Goal: Information Seeking & Learning: Check status

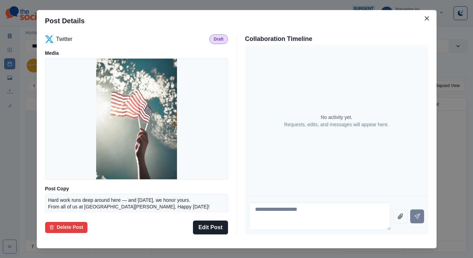
scroll to position [61, 0]
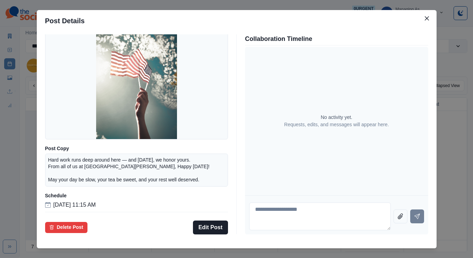
click at [61, 119] on div "Post Details Twitter Draft Media Post Copy Hard work runs deep around here — an…" at bounding box center [236, 129] width 473 height 258
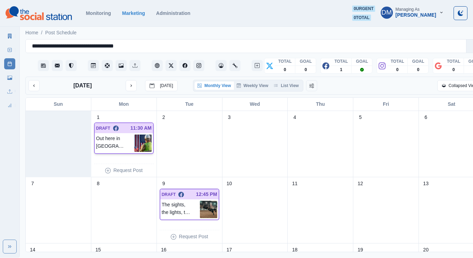
click at [137, 135] on img at bounding box center [142, 143] width 17 height 17
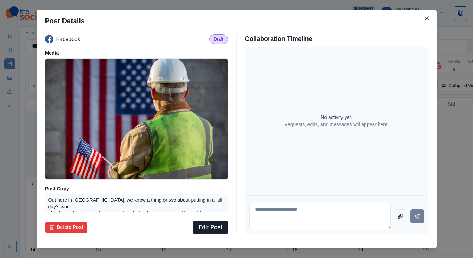
scroll to position [81, 0]
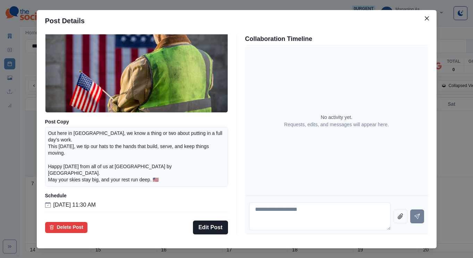
click at [81, 141] on div "Post Details Facebook Draft Media Post Copy Out here in Amarillo, we know a thi…" at bounding box center [236, 129] width 473 height 258
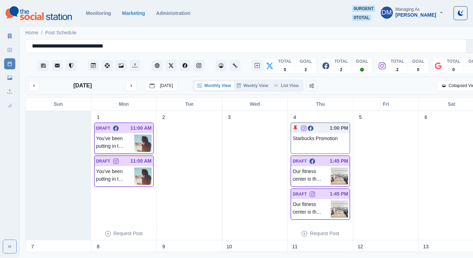
click at [140, 135] on img at bounding box center [142, 143] width 17 height 17
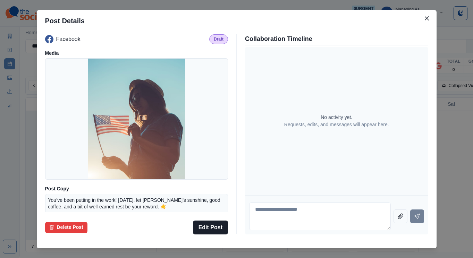
scroll to position [61, 0]
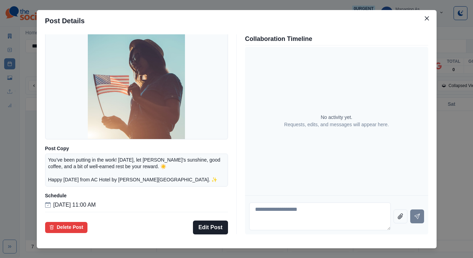
click at [64, 138] on div "Post Details Facebook Draft Media Post Copy You’ve been putting in the work! To…" at bounding box center [236, 129] width 473 height 258
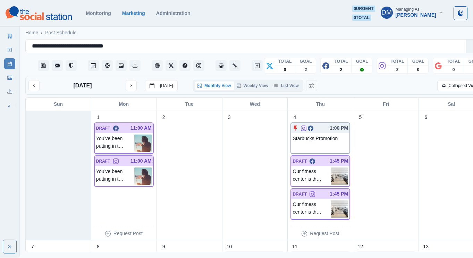
click at [135, 135] on img at bounding box center [142, 143] width 17 height 17
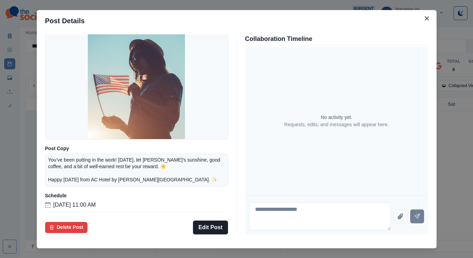
click at [54, 116] on div "Post Details Facebook Draft Media Post Copy You’ve been putting in the work! To…" at bounding box center [236, 129] width 473 height 258
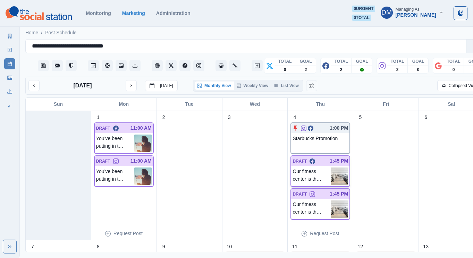
click at [331, 168] on img at bounding box center [339, 176] width 17 height 17
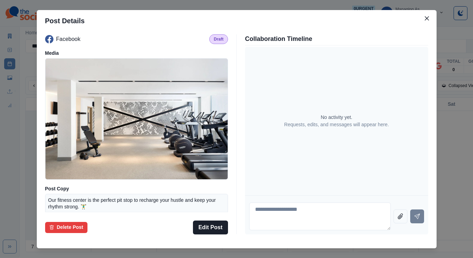
scroll to position [51, 0]
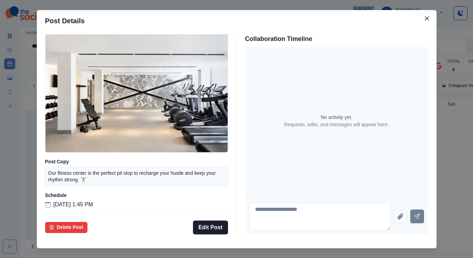
click at [68, 155] on div "Post Details Facebook Draft Media Post Copy Our fitness center is the perfect p…" at bounding box center [236, 129] width 473 height 258
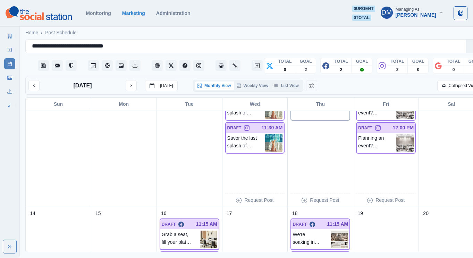
scroll to position [198, 0]
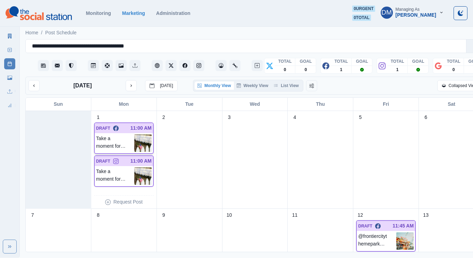
click at [135, 135] on img at bounding box center [142, 143] width 17 height 17
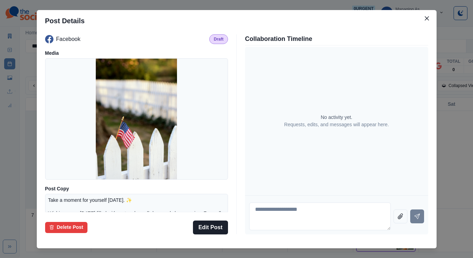
scroll to position [61, 0]
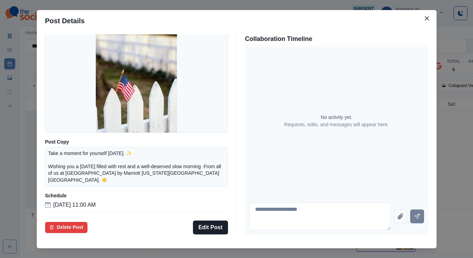
click at [46, 159] on div "Post Details Facebook Draft Media Post Copy Take a moment for yourself today. ✨…" at bounding box center [236, 129] width 473 height 258
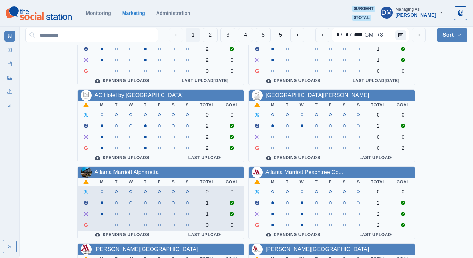
scroll to position [48, 0]
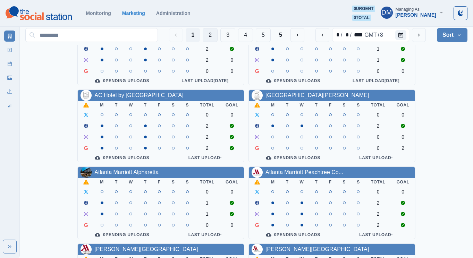
click at [218, 35] on button "2" at bounding box center [210, 35] width 15 height 14
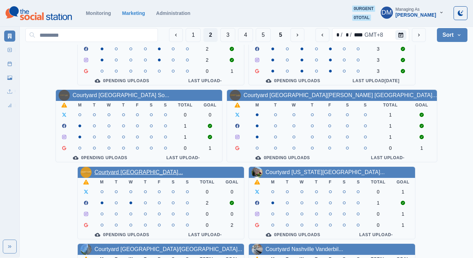
scroll to position [0, 0]
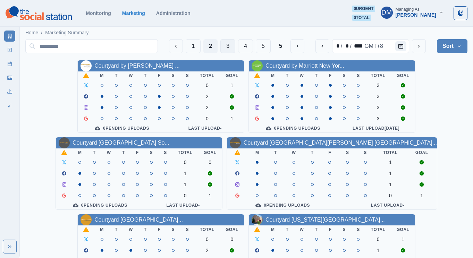
click at [235, 43] on button "3" at bounding box center [227, 46] width 15 height 14
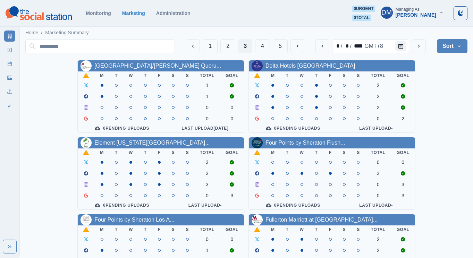
scroll to position [48, 0]
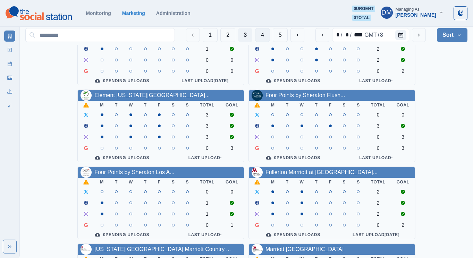
click at [270, 32] on button "4" at bounding box center [262, 35] width 15 height 14
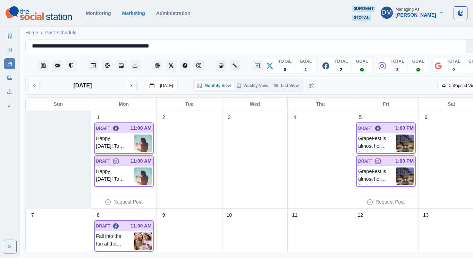
click at [138, 135] on img at bounding box center [142, 143] width 17 height 17
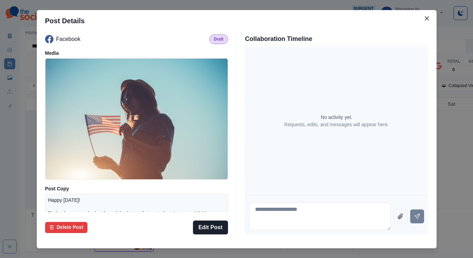
scroll to position [66, 0]
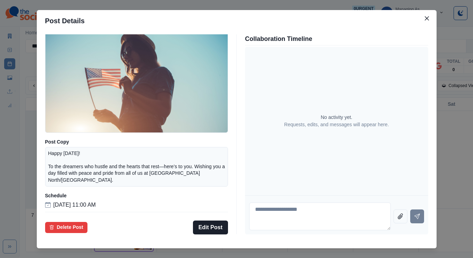
click at [61, 121] on div "Post Details Facebook Draft Media Post Copy Happy Labor Day! To the dreamers wh…" at bounding box center [236, 129] width 473 height 258
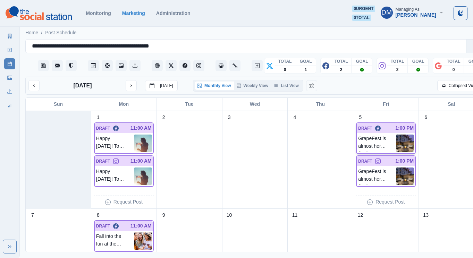
click at [396, 135] on img at bounding box center [404, 143] width 17 height 17
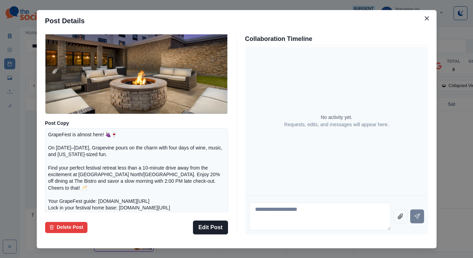
scroll to position [111, 0]
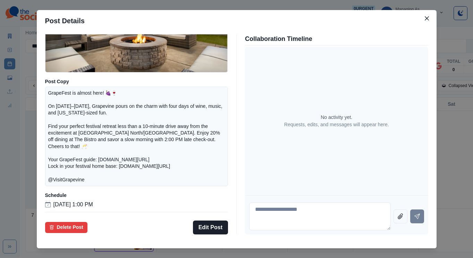
click at [68, 136] on div "Post Details Facebook Draft Media Post Copy GrapeFest is almost here! 🍇🍷 On Sep…" at bounding box center [236, 129] width 473 height 258
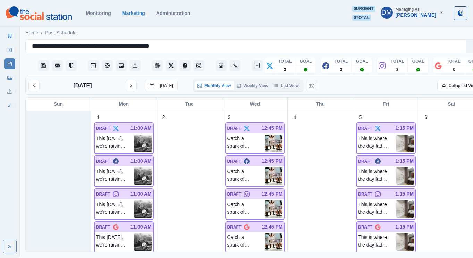
click at [142, 135] on img at bounding box center [142, 143] width 17 height 17
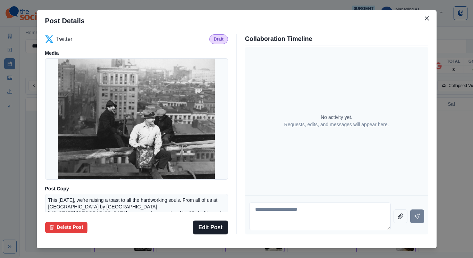
scroll to position [61, 0]
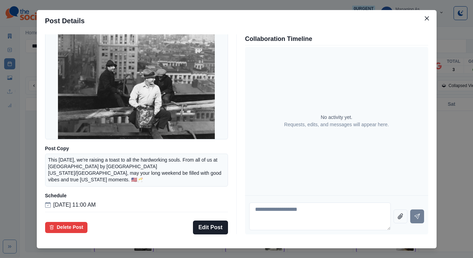
click at [161, 25] on div "Post Details Twitter Draft Media Post Copy This [DATE], we're raising a toast t…" at bounding box center [236, 129] width 473 height 258
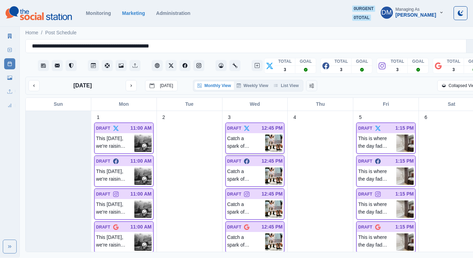
click at [265, 135] on img at bounding box center [273, 143] width 17 height 17
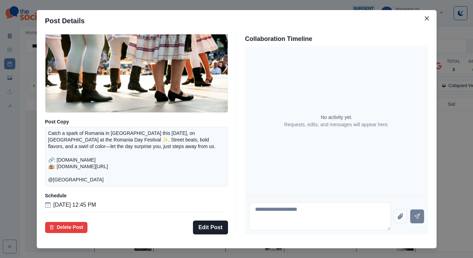
scroll to position [72, 0]
click at [54, 134] on div "Post Details Twitter Draft Media Post Copy Catch a spark of [GEOGRAPHIC_DATA] i…" at bounding box center [236, 129] width 473 height 258
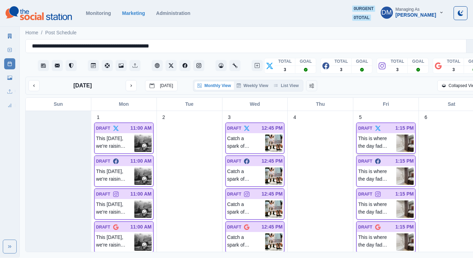
click at [378, 135] on p "This is where the day fades beautifully. Welcome to your suite bath sanctuary. …" at bounding box center [377, 143] width 38 height 17
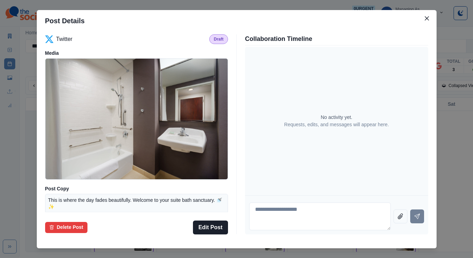
scroll to position [51, 0]
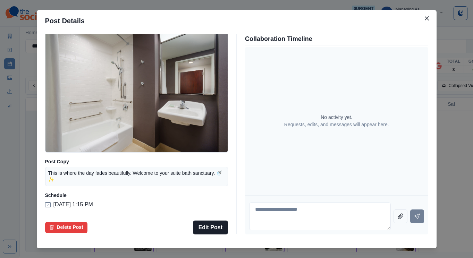
click at [54, 163] on div "Post Details Twitter Draft Media Post Copy This is where the day fades beautifu…" at bounding box center [236, 129] width 473 height 258
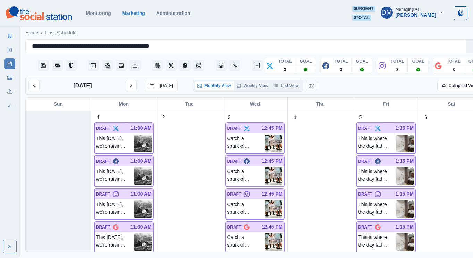
click at [265, 135] on img at bounding box center [273, 143] width 17 height 17
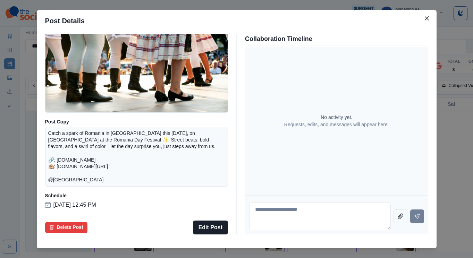
scroll to position [81, 0]
click at [68, 157] on div "Post Details Twitter Draft Media Post Copy Catch a spark of Romania in NYC this…" at bounding box center [236, 129] width 473 height 258
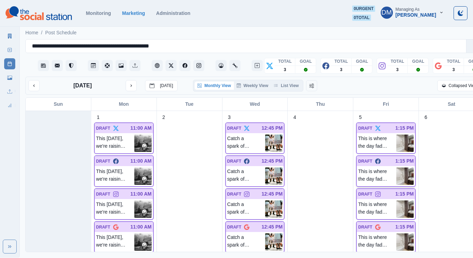
click at [396, 168] on img at bounding box center [404, 176] width 17 height 17
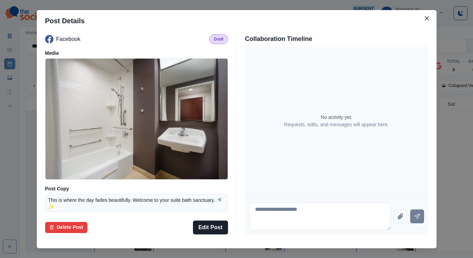
scroll to position [51, 0]
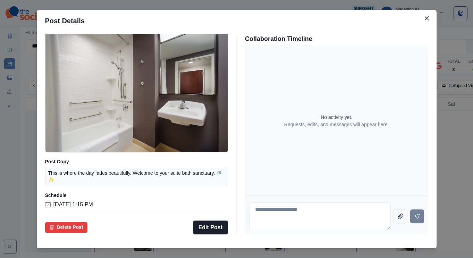
click at [73, 162] on div "Post Details Facebook Draft Media Post Copy This is where the day fades beautif…" at bounding box center [236, 129] width 473 height 258
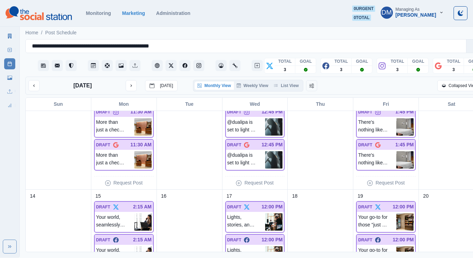
scroll to position [335, 0]
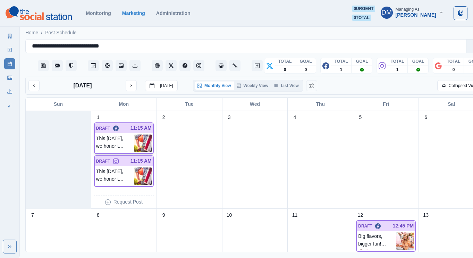
click at [134, 135] on img at bounding box center [142, 143] width 17 height 17
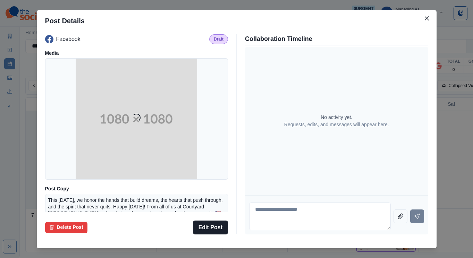
scroll to position [61, 0]
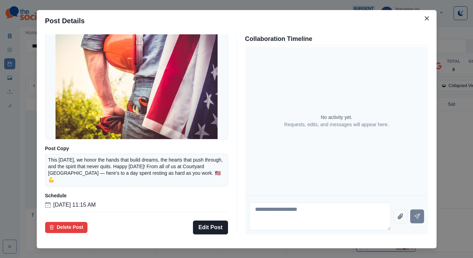
click at [57, 166] on div "Post Details Facebook Draft Media Post Copy This [DATE], we honor the hands tha…" at bounding box center [236, 129] width 473 height 258
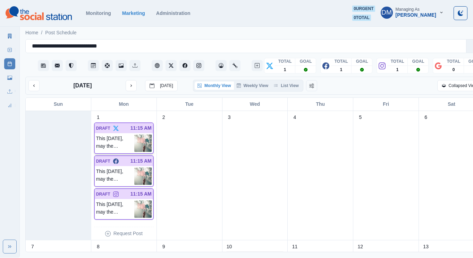
click at [141, 135] on img at bounding box center [142, 143] width 17 height 17
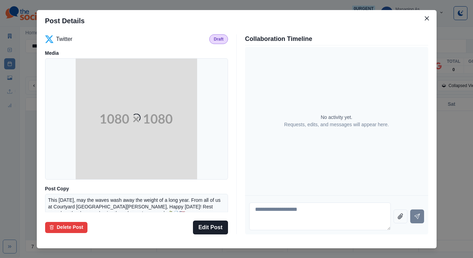
scroll to position [56, 0]
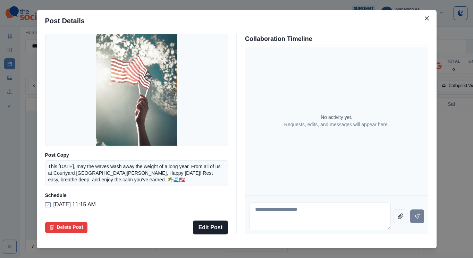
click at [53, 150] on div "Post Details Twitter Draft Media Post Copy This Labor Day, may the waves wash a…" at bounding box center [236, 129] width 473 height 258
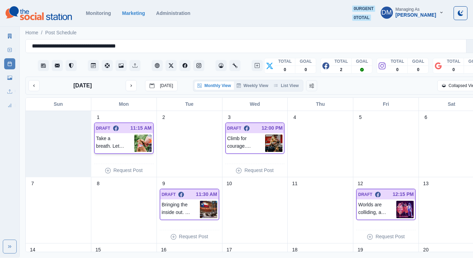
click at [141, 135] on img at bounding box center [142, 143] width 17 height 17
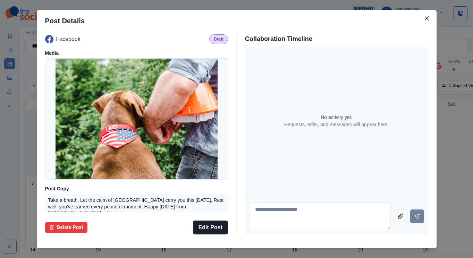
scroll to position [56, 0]
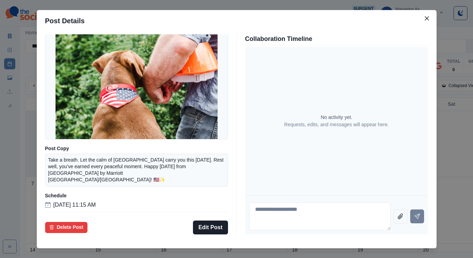
click at [66, 161] on div "Post Details Facebook Draft Media Post Copy Take a breath. Let the calm of Fort…" at bounding box center [236, 129] width 473 height 258
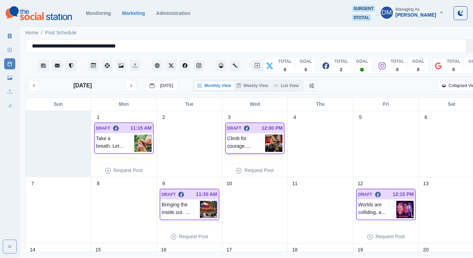
click at [265, 135] on img at bounding box center [273, 143] width 17 height 17
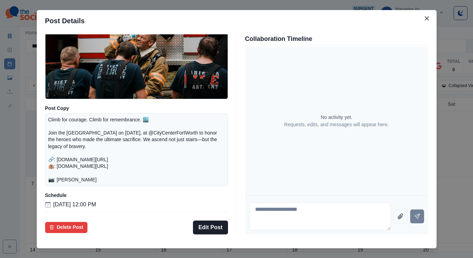
scroll to position [91, 0]
click at [144, 154] on p "Climb for courage. Climb for remembrance. 🏙️ Join the City Center Memorial Towe…" at bounding box center [136, 150] width 177 height 67
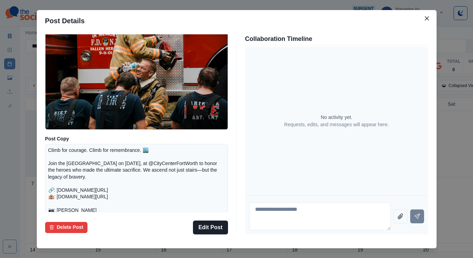
scroll to position [0, 0]
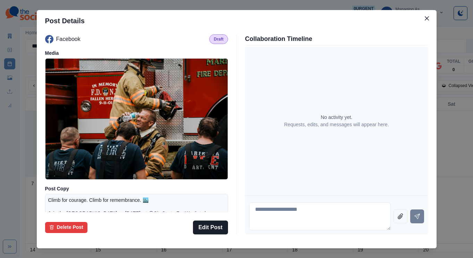
click at [66, 128] on div "Post Details Facebook Draft Media Post Copy Climb for courage. Climb for rememb…" at bounding box center [236, 129] width 473 height 258
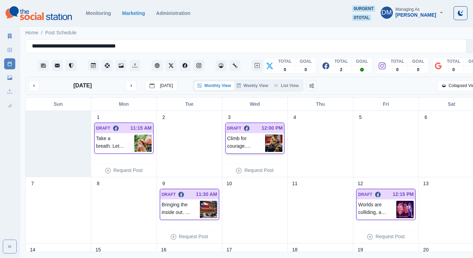
click at [268, 135] on img at bounding box center [273, 143] width 17 height 17
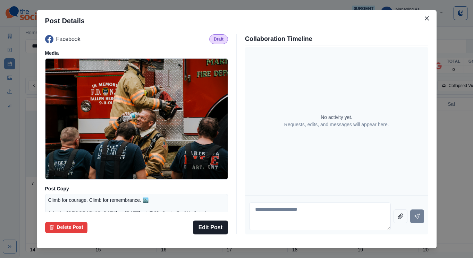
click at [39, 126] on div "Post Details Facebook Draft Media Post Copy Climb for courage. Climb for rememb…" at bounding box center [236, 129] width 473 height 258
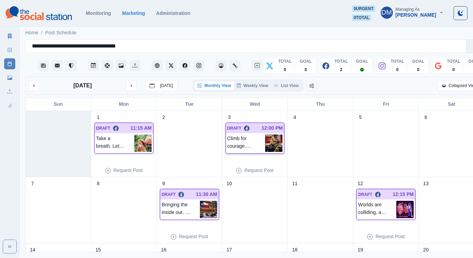
click at [269, 135] on img at bounding box center [273, 143] width 17 height 17
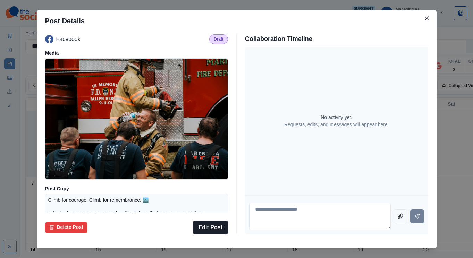
scroll to position [91, 0]
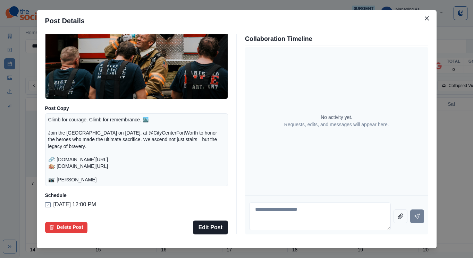
click at [65, 125] on div "Post Details Facebook Draft Media Post Copy Climb for courage. Climb for rememb…" at bounding box center [236, 129] width 473 height 258
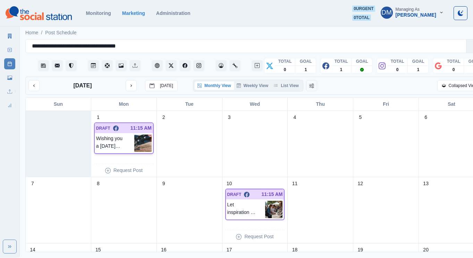
click at [134, 135] on img at bounding box center [142, 143] width 17 height 17
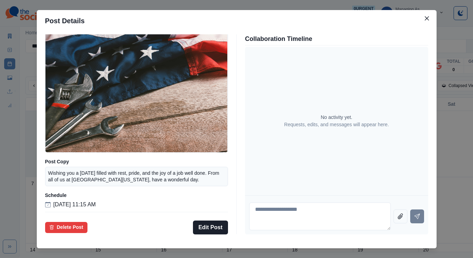
scroll to position [56, 0]
click at [54, 143] on div "Post Details Facebook Draft Media Post Copy Wishing you a [DATE] filled with re…" at bounding box center [236, 129] width 473 height 258
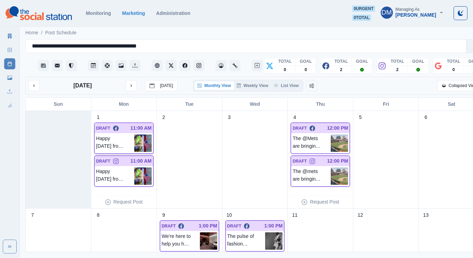
click at [138, 135] on img at bounding box center [142, 143] width 17 height 17
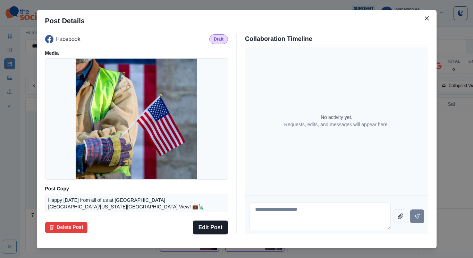
scroll to position [81, 0]
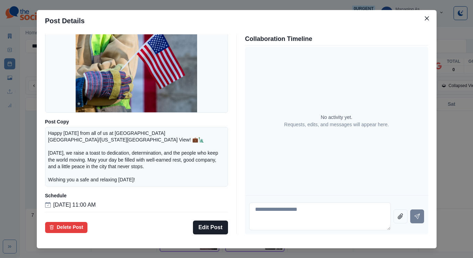
click at [70, 153] on div "Post Details Facebook Draft Media Post Copy Happy Labor Day from all of us at C…" at bounding box center [236, 129] width 473 height 258
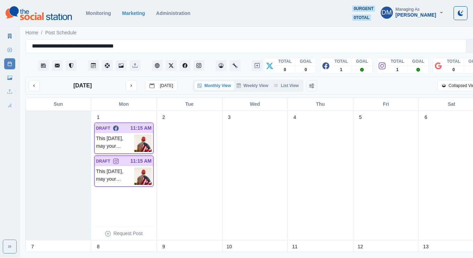
click at [136, 135] on img at bounding box center [142, 143] width 17 height 17
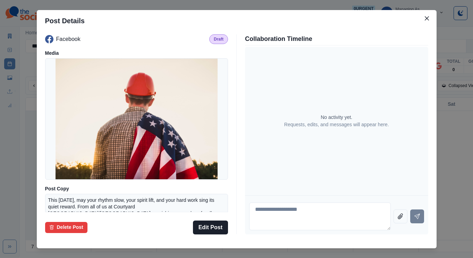
click at [70, 148] on div "Post Details Facebook Draft Media Post Copy This [DATE], may your rhythm slow, …" at bounding box center [236, 129] width 473 height 258
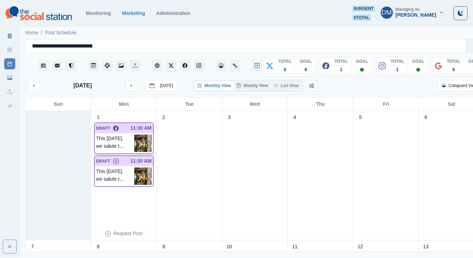
click at [140, 135] on img at bounding box center [142, 143] width 17 height 17
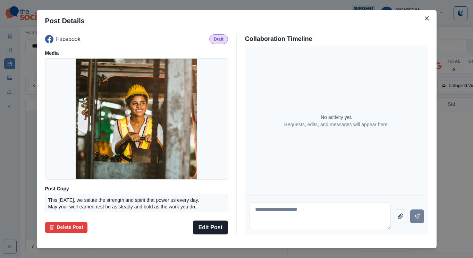
scroll to position [61, 0]
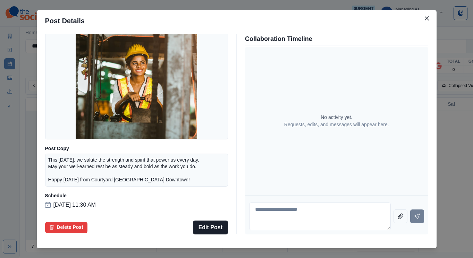
click at [53, 148] on div "Post Details Facebook Draft Media Post Copy This Labor Day, we salute the stren…" at bounding box center [236, 129] width 473 height 258
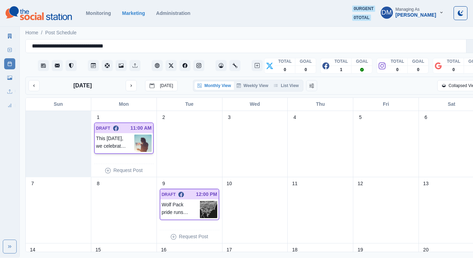
click at [139, 135] on img at bounding box center [142, 143] width 17 height 17
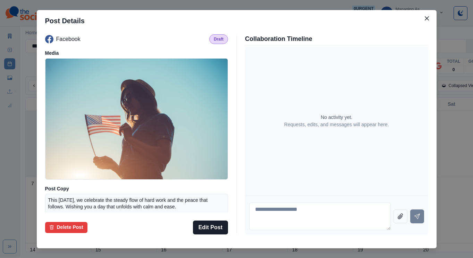
scroll to position [61, 0]
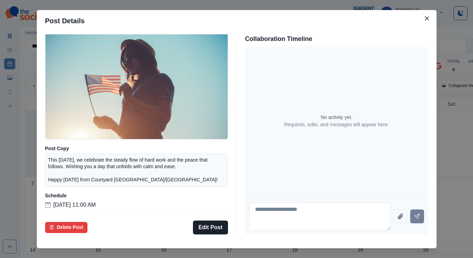
click at [65, 151] on div "Post Details Facebook Draft Media Post Copy This Labor Day, we celebrate the st…" at bounding box center [236, 129] width 473 height 258
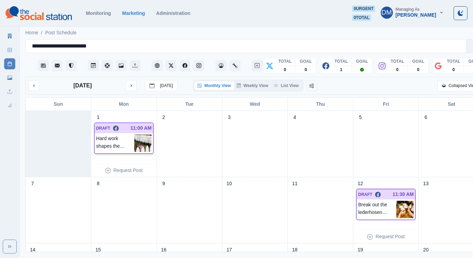
click at [134, 135] on img at bounding box center [142, 143] width 17 height 17
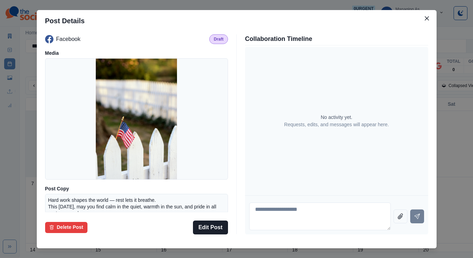
scroll to position [66, 0]
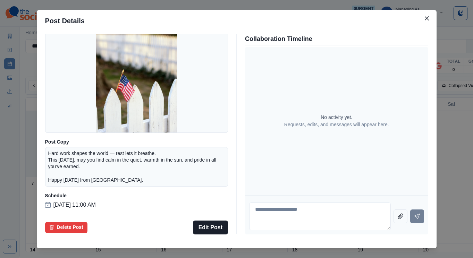
click at [58, 151] on div "Post Details Facebook Draft Media Post Copy Hard work shapes the world — rest l…" at bounding box center [236, 129] width 473 height 258
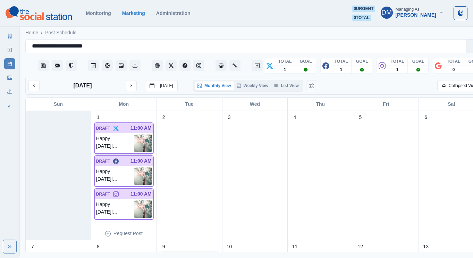
click at [135, 135] on img at bounding box center [142, 143] width 17 height 17
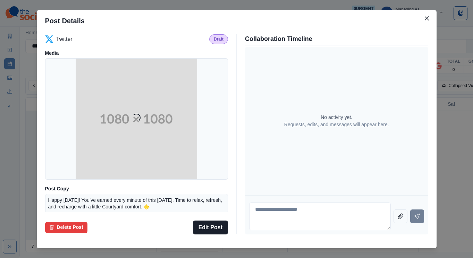
scroll to position [51, 0]
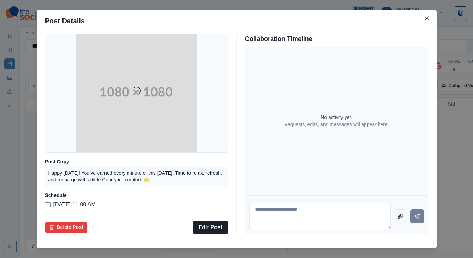
click at [66, 144] on div "Post Details Twitter Draft Media Loading... Post Copy Happy Labor Day! You’ve e…" at bounding box center [236, 129] width 473 height 258
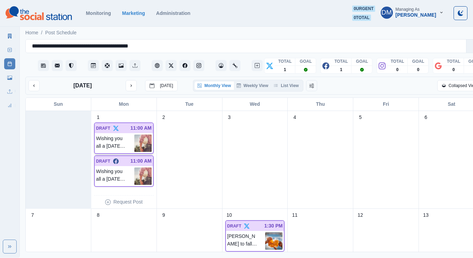
click at [140, 135] on img at bounding box center [142, 143] width 17 height 17
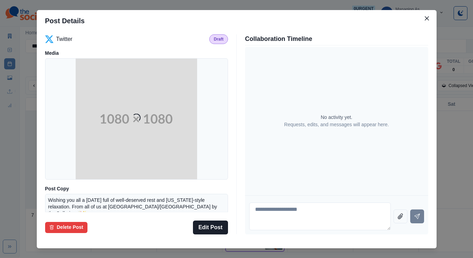
scroll to position [56, 0]
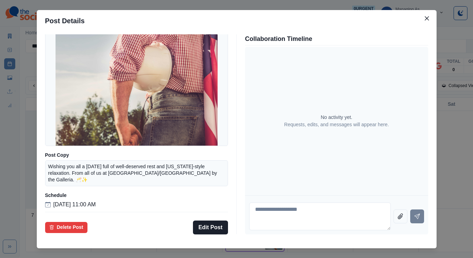
click at [71, 154] on div "Post Details Twitter Draft Media Post Copy Wishing you all a Labor Day full of …" at bounding box center [236, 129] width 473 height 258
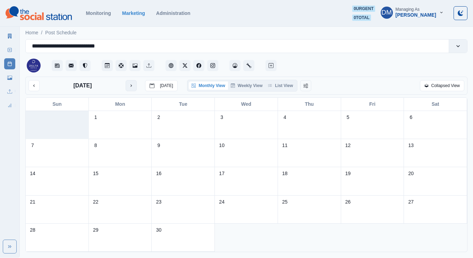
click at [129, 83] on icon "next month" at bounding box center [131, 85] width 5 height 5
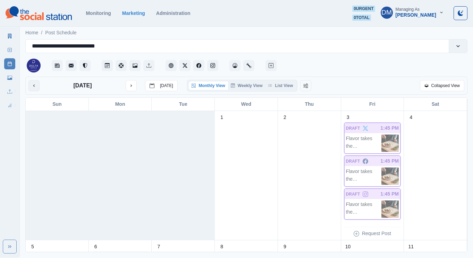
click at [32, 83] on icon "previous month" at bounding box center [34, 85] width 5 height 5
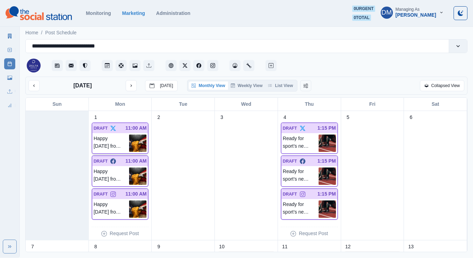
click at [141, 135] on img at bounding box center [137, 143] width 17 height 17
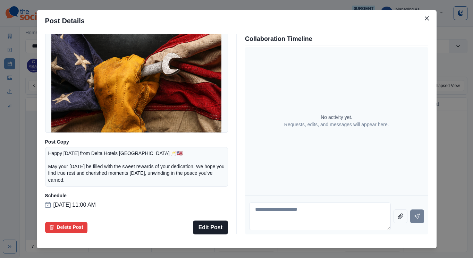
scroll to position [66, 0]
click at [71, 167] on div "Post Details Twitter Draft Media Post Copy Happy Labor Day from Delta Hotels In…" at bounding box center [236, 129] width 473 height 258
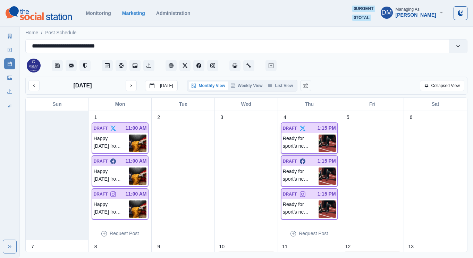
click at [335, 135] on img at bounding box center [327, 143] width 17 height 17
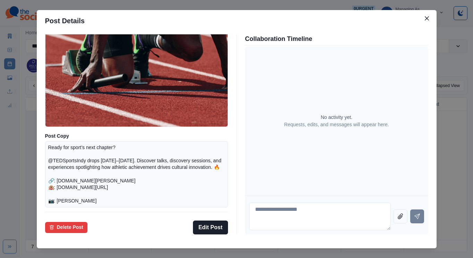
scroll to position [91, 0]
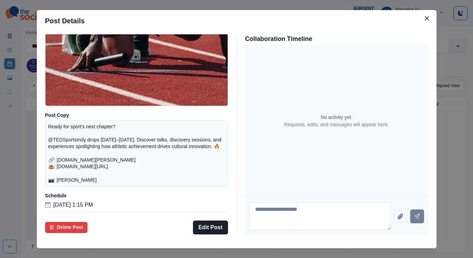
click at [75, 149] on div "Post Details Twitter Draft Media Post Copy Ready for sport’s next chapter? @TED…" at bounding box center [236, 129] width 473 height 258
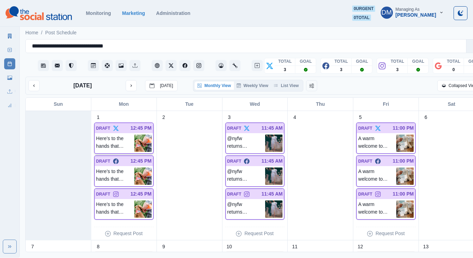
click at [138, 135] on img at bounding box center [142, 143] width 17 height 17
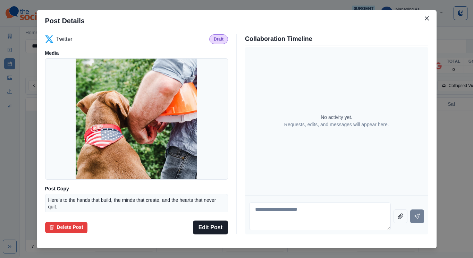
scroll to position [71, 0]
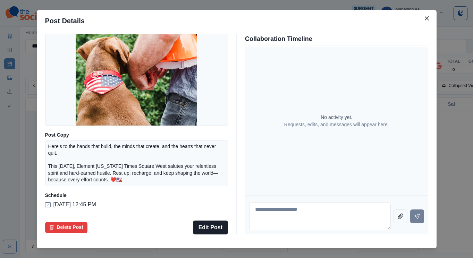
click at [70, 158] on div "Post Details Twitter Draft Media Post Copy Here’s to the hands that build, the …" at bounding box center [236, 129] width 473 height 258
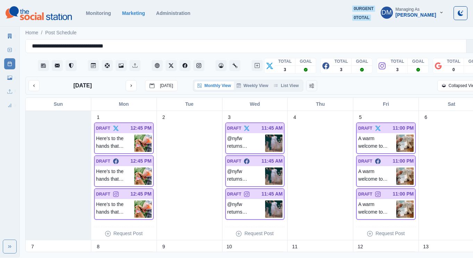
click at [266, 135] on img at bounding box center [273, 143] width 17 height 17
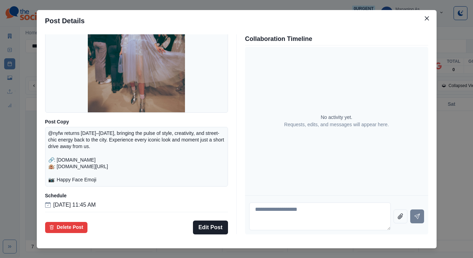
scroll to position [71, 0]
click at [68, 154] on div "Post Details Twitter Draft Media Post Copy @nyfw returns September 11–16, 2025,…" at bounding box center [236, 129] width 473 height 258
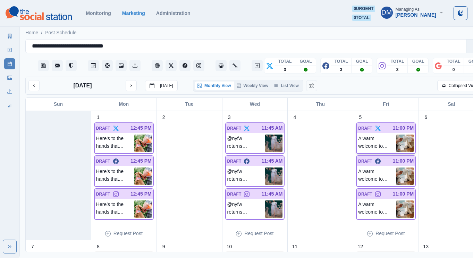
click at [396, 135] on img at bounding box center [404, 143] width 17 height 17
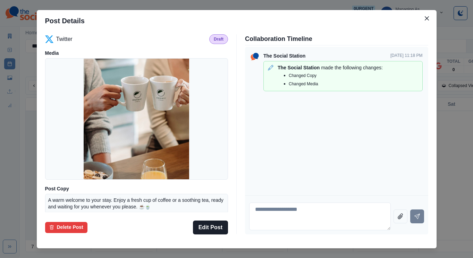
scroll to position [61, 0]
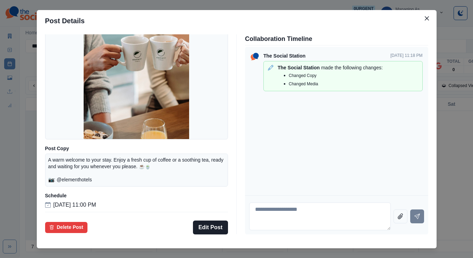
click at [70, 159] on div "Post Details Twitter Draft Media Post Copy A warm welcome to your stay. Enjoy a…" at bounding box center [236, 129] width 473 height 258
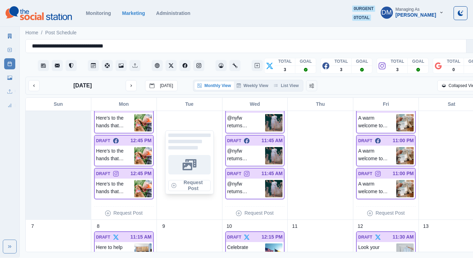
scroll to position [30, 0]
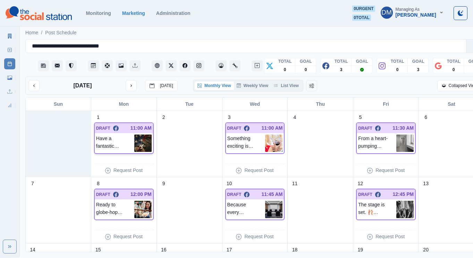
click at [139, 135] on img at bounding box center [142, 143] width 17 height 17
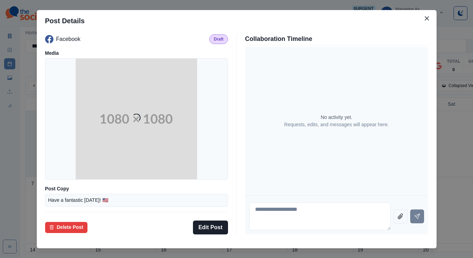
scroll to position [46, 0]
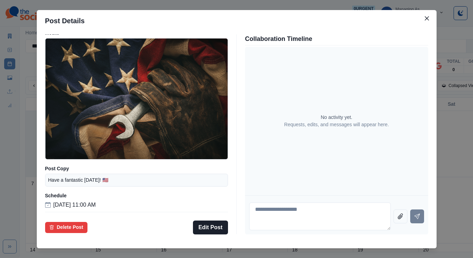
click at [48, 151] on div "Post Details Facebook Draft Media Post Copy Have a fantastic [DATE]! 🇺🇸 Schedul…" at bounding box center [236, 129] width 473 height 258
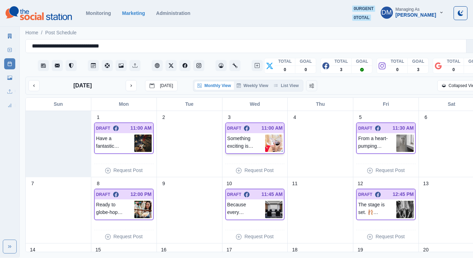
click at [265, 135] on img at bounding box center [273, 143] width 17 height 17
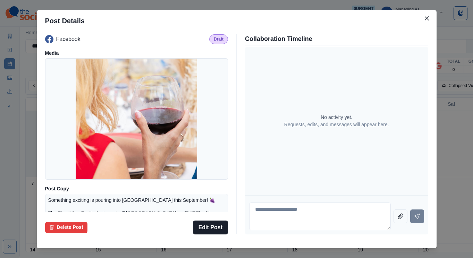
click at [154, 158] on img at bounding box center [136, 118] width 121 height 121
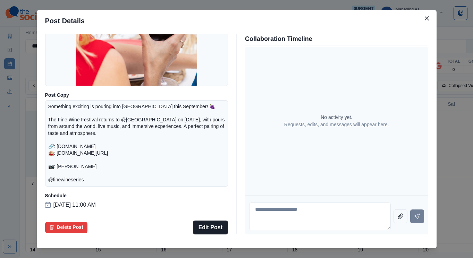
click at [74, 152] on div "Post Details Facebook Draft Media Post Copy Something exciting is pouring into …" at bounding box center [236, 129] width 473 height 258
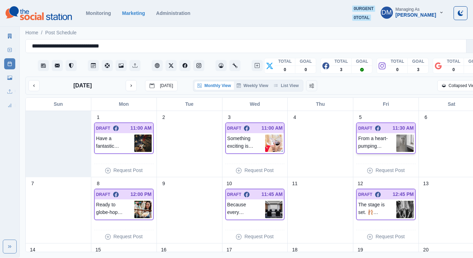
click at [396, 135] on img at bounding box center [404, 143] width 17 height 17
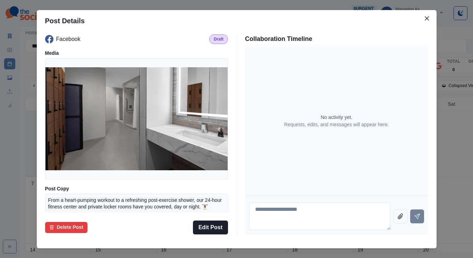
scroll to position [56, 0]
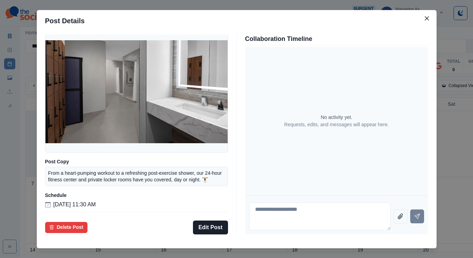
click at [68, 165] on div "Post Details Facebook Draft Media Post Copy From a heart-pumping workout to a r…" at bounding box center [236, 129] width 473 height 258
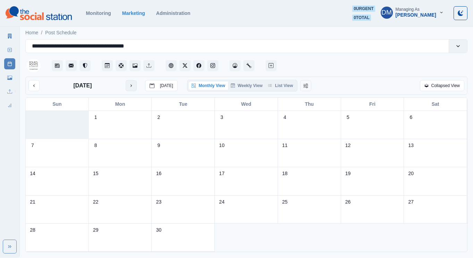
click at [129, 83] on icon "next month" at bounding box center [131, 85] width 5 height 5
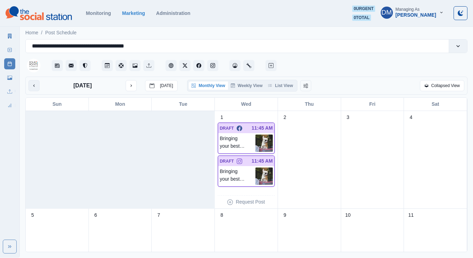
click at [28, 80] on button "previous month" at bounding box center [33, 85] width 11 height 11
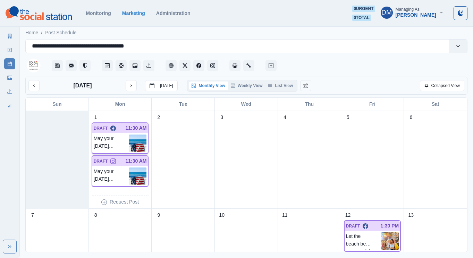
click at [137, 135] on img at bounding box center [137, 143] width 17 height 17
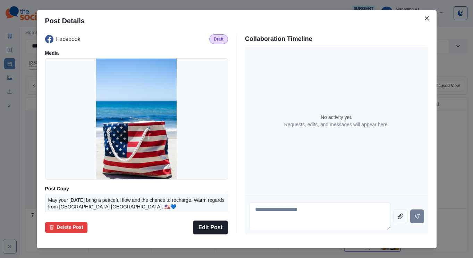
scroll to position [51, 0]
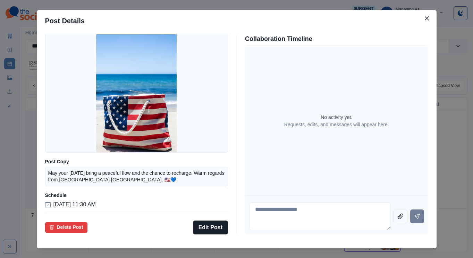
click at [62, 157] on div "Post Details Facebook Draft Media Post Copy May your Labor Day bring a peaceful…" at bounding box center [236, 129] width 473 height 258
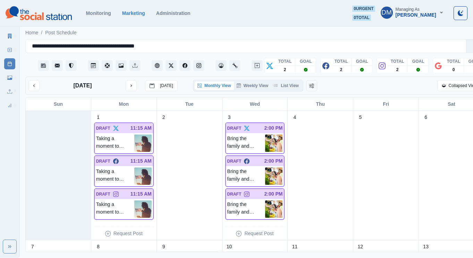
click at [136, 135] on img at bounding box center [142, 143] width 17 height 17
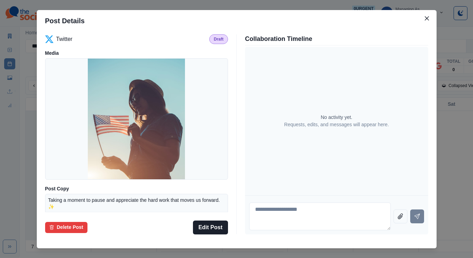
scroll to position [71, 0]
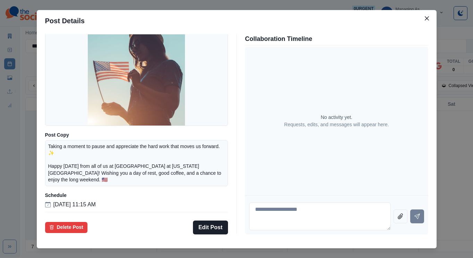
click at [77, 142] on div "Post Details Twitter Draft Media Post Copy Taking a moment to pause and appreci…" at bounding box center [236, 129] width 473 height 258
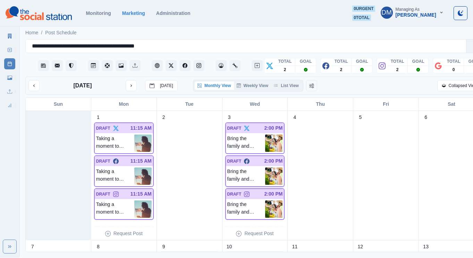
click at [266, 168] on img at bounding box center [273, 176] width 17 height 17
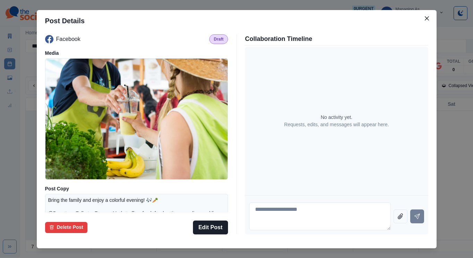
scroll to position [86, 0]
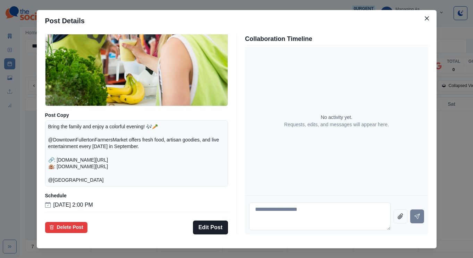
click at [73, 148] on div "Post Details Facebook Draft Media Post Copy Bring the family and enjoy a colorf…" at bounding box center [236, 129] width 473 height 258
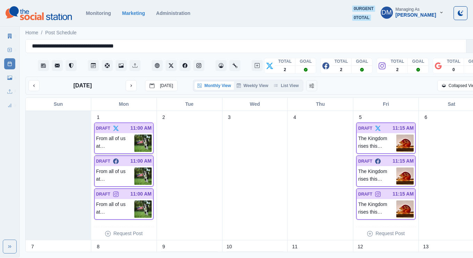
click at [134, 135] on img at bounding box center [142, 143] width 17 height 17
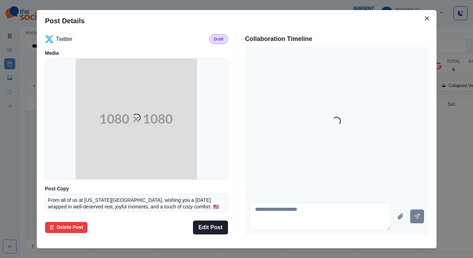
scroll to position [56, 0]
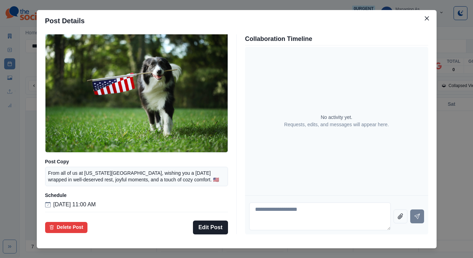
click at [62, 151] on div "Post Details Twitter Draft Media Post Copy From all of us at Kansas City Marrio…" at bounding box center [236, 129] width 473 height 258
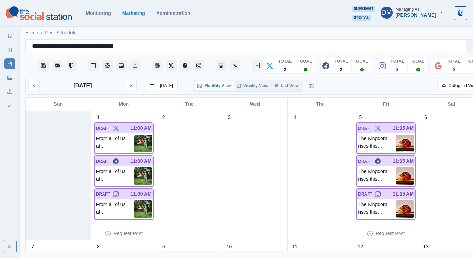
click at [396, 135] on img at bounding box center [404, 143] width 17 height 17
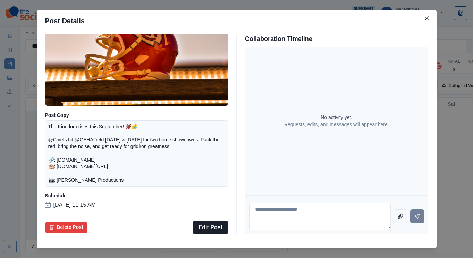
scroll to position [86, 0]
click at [74, 162] on div "Post Details Twitter Draft Media Post Copy The Kingdom rises this September! 🏈👑…" at bounding box center [236, 129] width 473 height 258
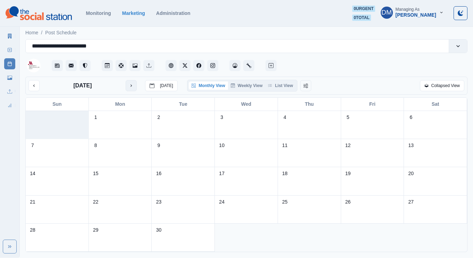
click at [129, 83] on icon "next month" at bounding box center [131, 85] width 5 height 5
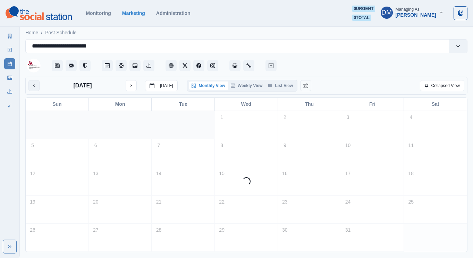
click at [32, 83] on icon "previous month" at bounding box center [34, 85] width 5 height 5
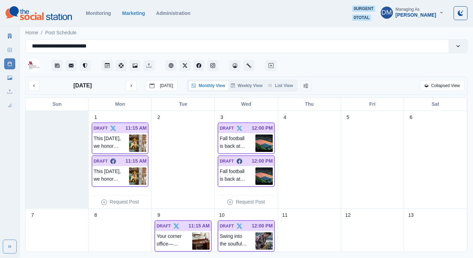
click at [142, 135] on img at bounding box center [137, 143] width 17 height 17
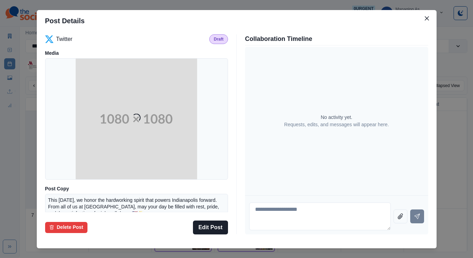
scroll to position [56, 0]
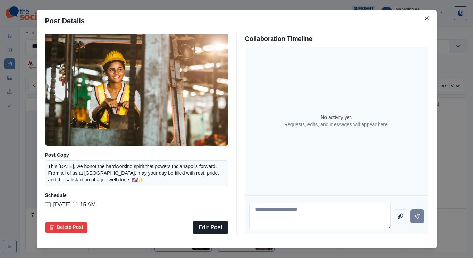
click at [59, 140] on div "Post Details Twitter Draft Media Post Copy This Labor Day, we honor the hardwor…" at bounding box center [236, 129] width 473 height 258
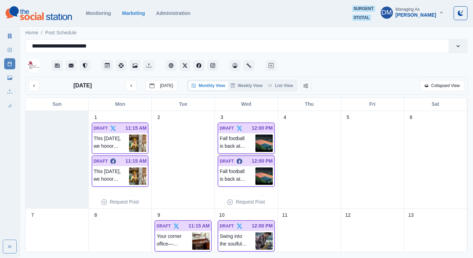
click at [264, 135] on img at bounding box center [263, 143] width 17 height 17
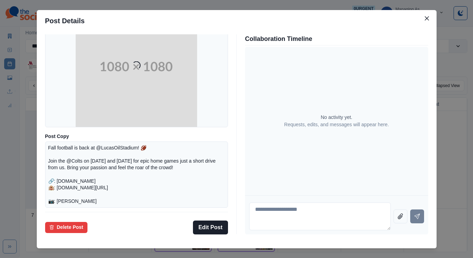
scroll to position [86, 0]
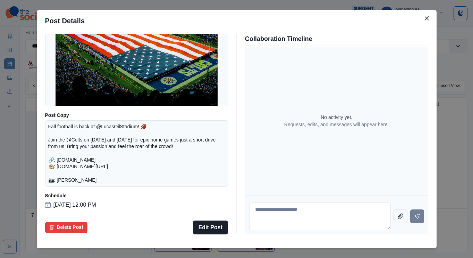
click at [74, 131] on div "Post Details Twitter Draft Media Post Copy Fall football is back at @LucasOilSt…" at bounding box center [236, 129] width 473 height 258
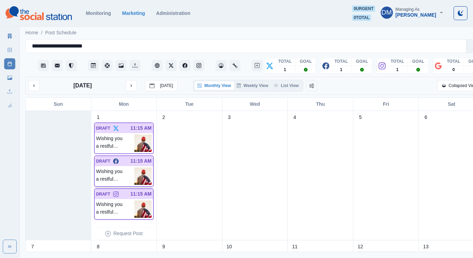
click at [141, 168] on img at bounding box center [142, 176] width 17 height 17
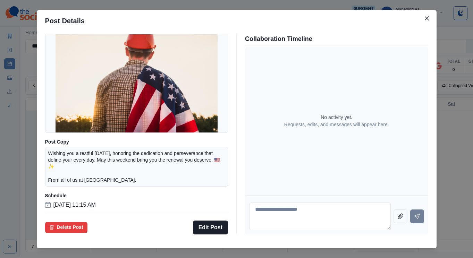
scroll to position [66, 0]
click at [70, 162] on div "Post Details Facebook Draft Media Post Copy Wishing you a restful [DATE], honor…" at bounding box center [236, 129] width 473 height 258
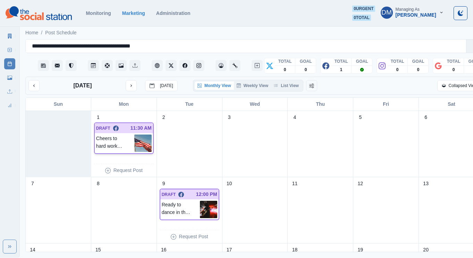
click at [136, 125] on p "11:30 AM" at bounding box center [140, 128] width 21 height 7
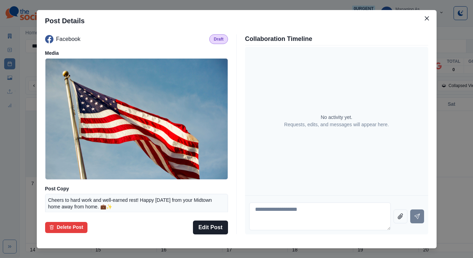
scroll to position [51, 0]
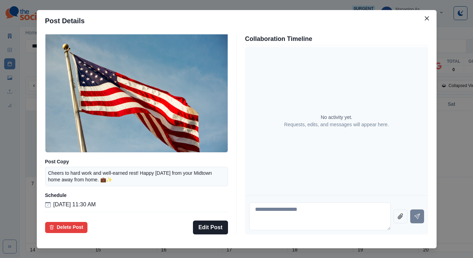
click at [54, 161] on div "Post Details Facebook Draft Media Post Copy Cheers to hard work and well-earned…" at bounding box center [236, 129] width 473 height 258
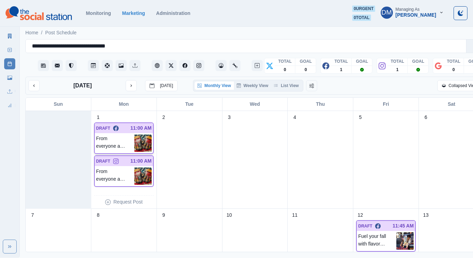
click at [138, 135] on img at bounding box center [142, 143] width 17 height 17
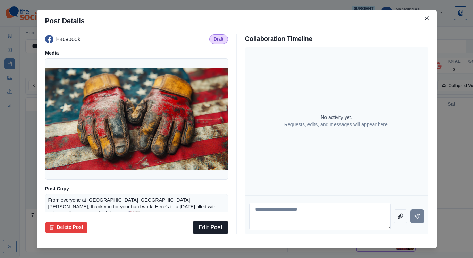
scroll to position [56, 0]
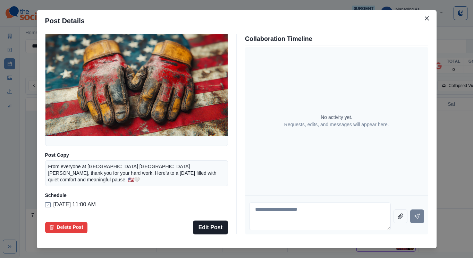
click at [81, 142] on div "Post Details Facebook Draft Media Post Copy From everyone at Residence Inn Balt…" at bounding box center [236, 129] width 473 height 258
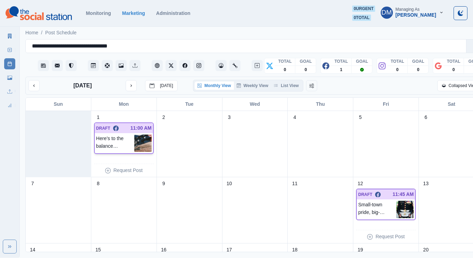
click at [136, 135] on img at bounding box center [142, 143] width 17 height 17
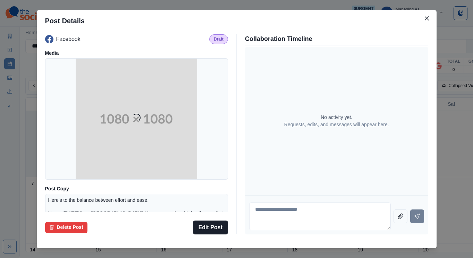
scroll to position [61, 0]
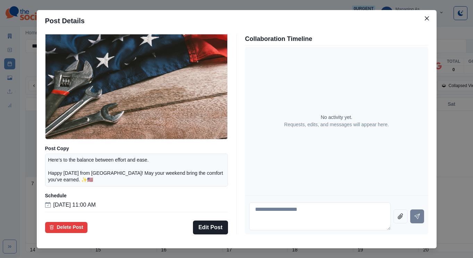
click at [67, 173] on div "Post Details Facebook Draft Media Post Copy Here’s to the balance between effor…" at bounding box center [236, 129] width 473 height 258
